Goal: Information Seeking & Learning: Learn about a topic

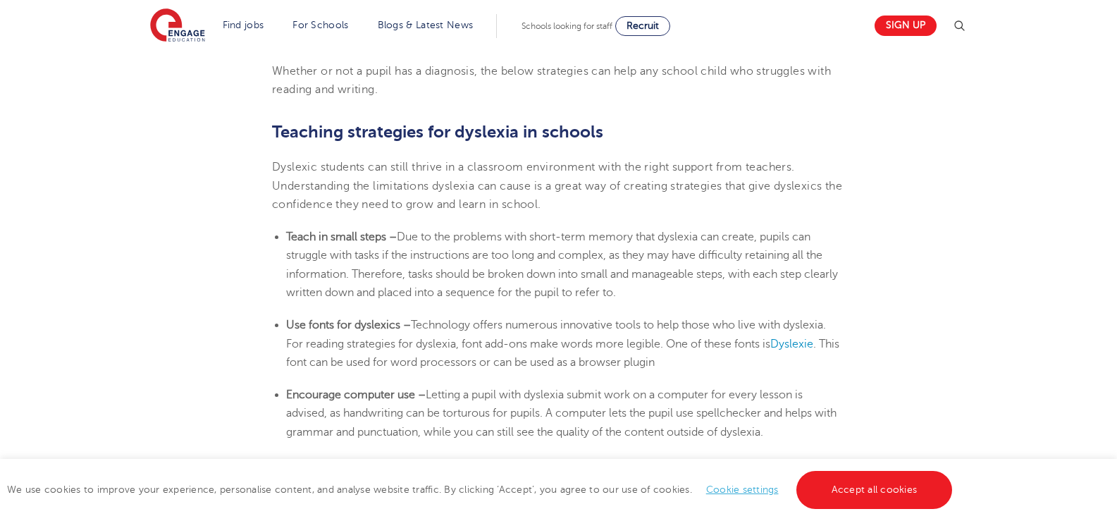
scroll to position [2254, 0]
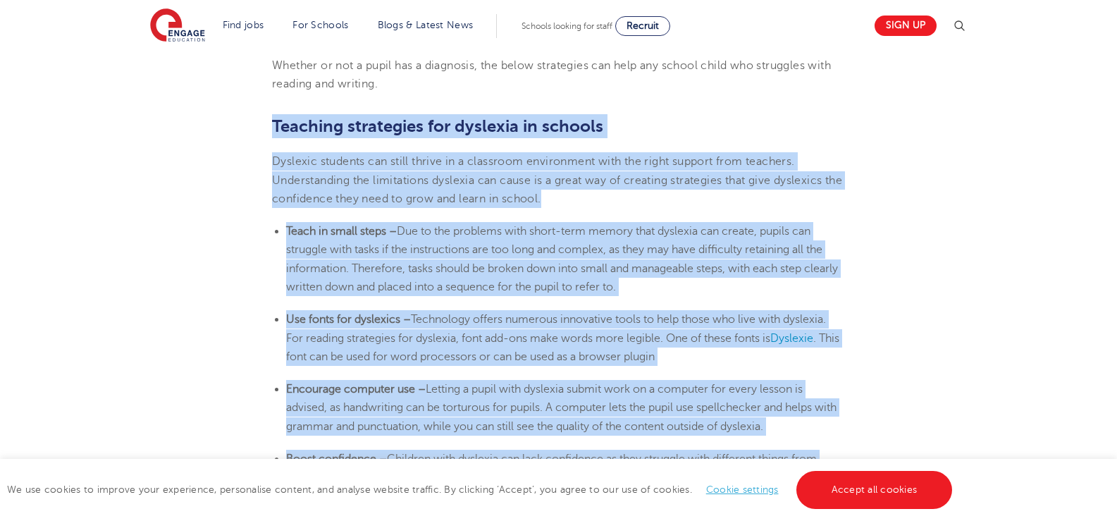
drag, startPoint x: 273, startPoint y: 123, endPoint x: 835, endPoint y: 456, distance: 652.9
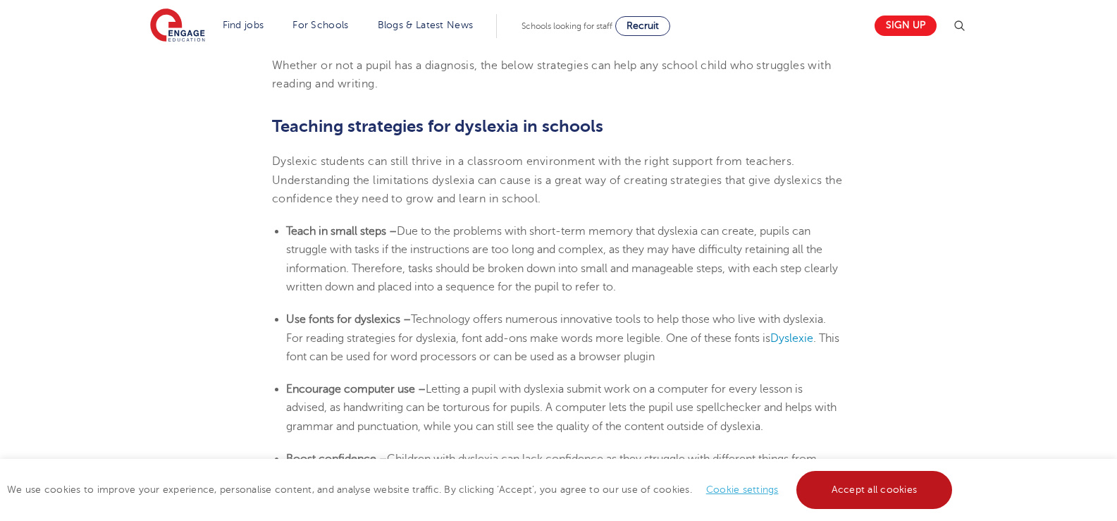
click at [873, 490] on link "Accept all cookies" at bounding box center [874, 490] width 156 height 38
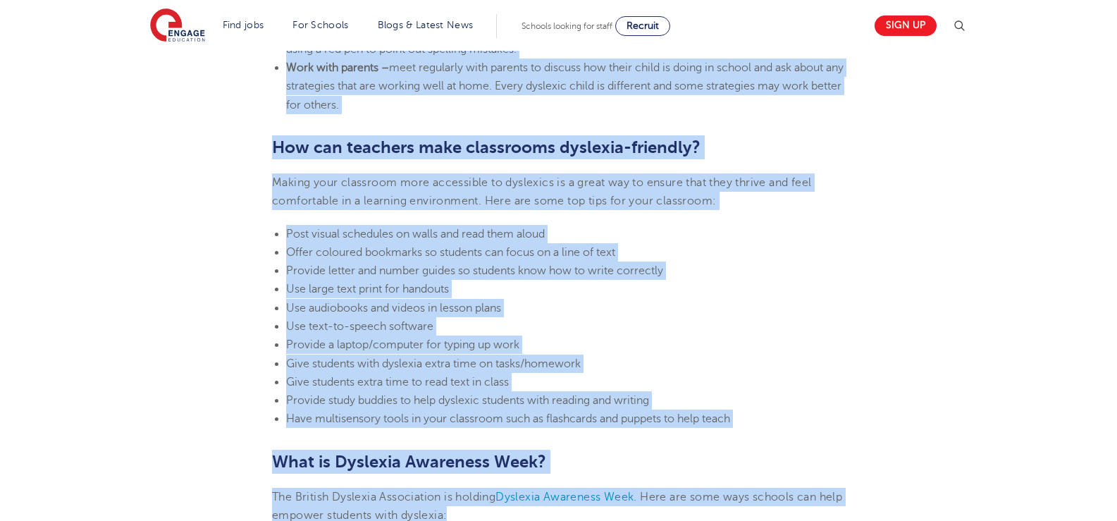
scroll to position [3009, 0]
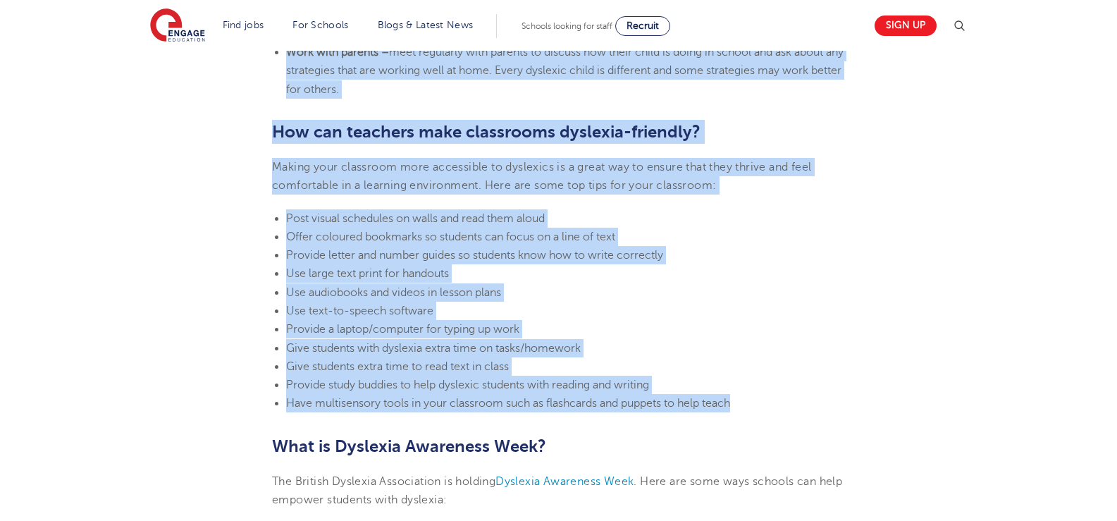
drag, startPoint x: 274, startPoint y: 120, endPoint x: 756, endPoint y: 401, distance: 557.5
copy section "Loremips dolorsitam con adipisci el seddoei Temporin utlabore etd magna aliqua …"
click at [810, 312] on li "Use text-to-speech software" at bounding box center [565, 311] width 559 height 18
